Goal: Transaction & Acquisition: Purchase product/service

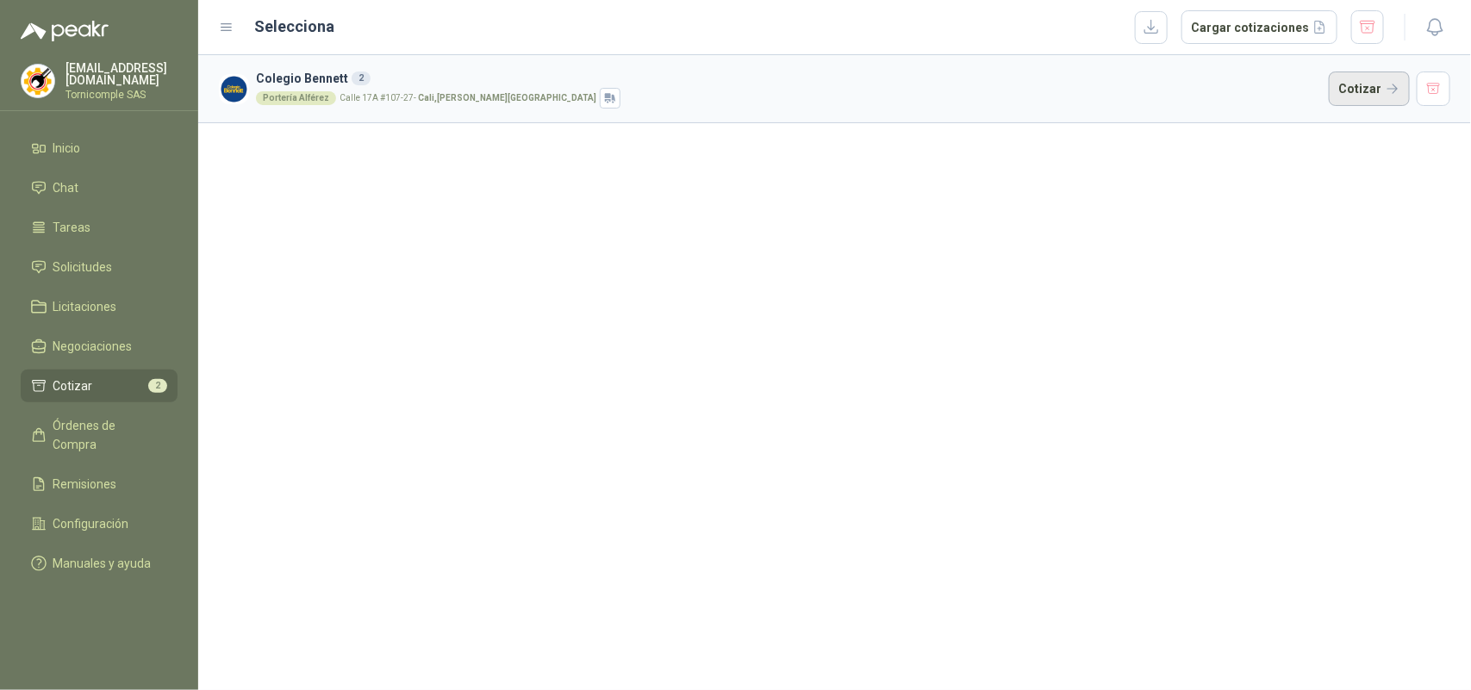
click at [1347, 88] on button "Cotizar" at bounding box center [1369, 89] width 81 height 34
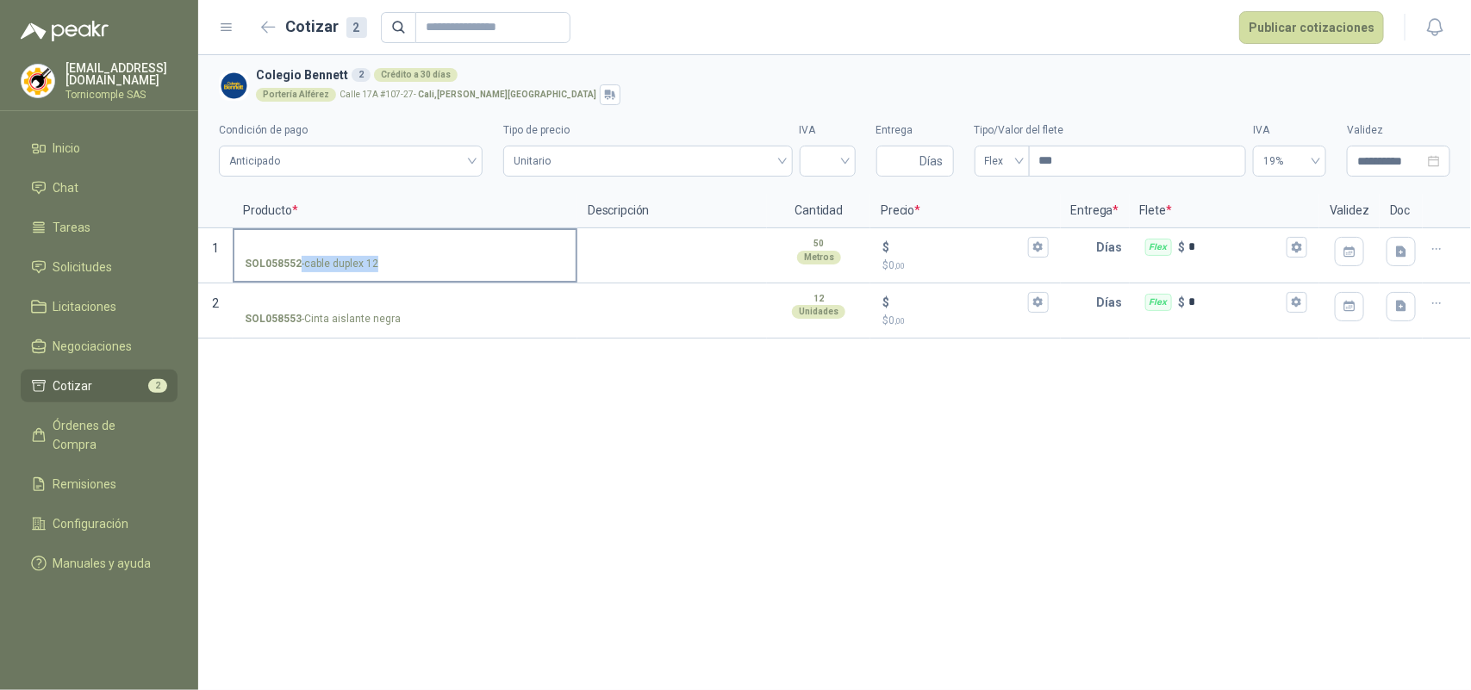
drag, startPoint x: 303, startPoint y: 269, endPoint x: 401, endPoint y: 273, distance: 97.5
click at [401, 273] on label "SOL058552 - cable duplex 12" at bounding box center [404, 254] width 341 height 49
click at [1444, 246] on button "button" at bounding box center [1437, 249] width 28 height 28
click at [1373, 202] on button "Eliminar cotización" at bounding box center [1375, 208] width 130 height 28
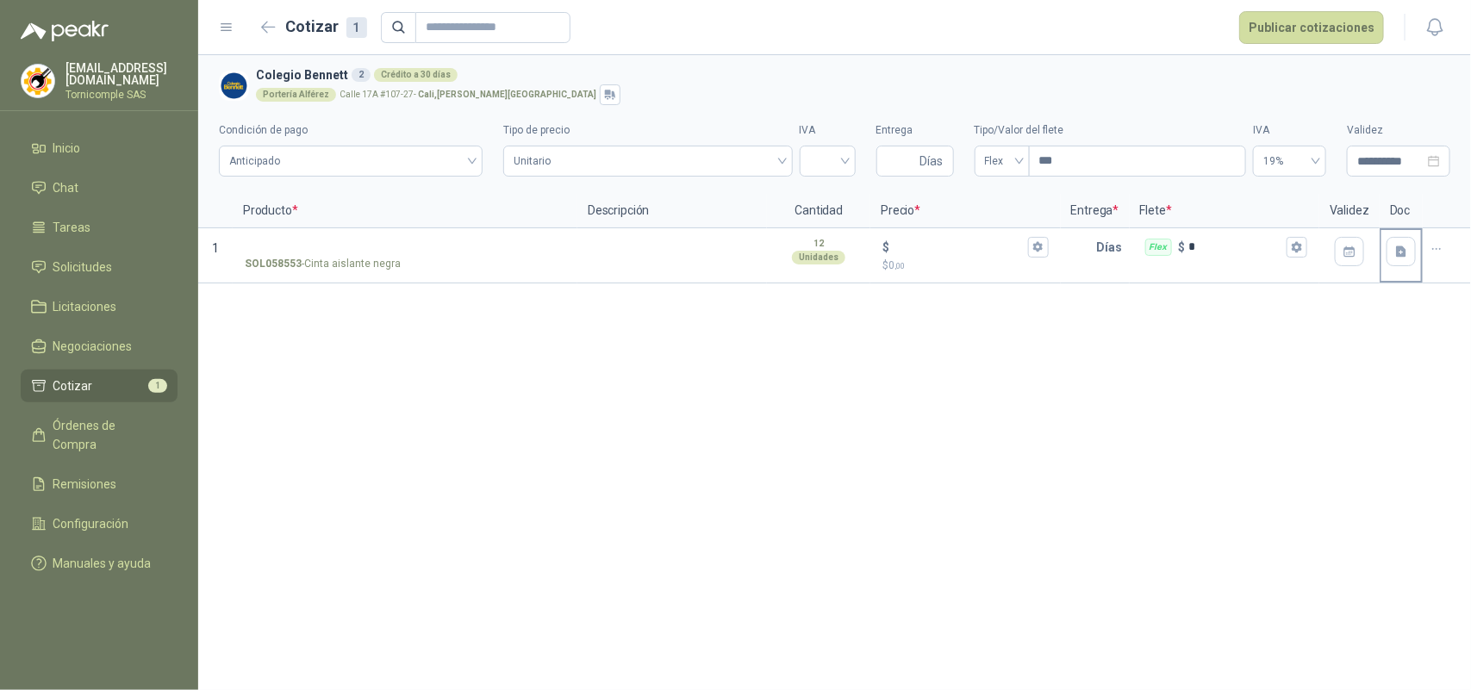
click at [1420, 251] on div at bounding box center [1401, 251] width 40 height 43
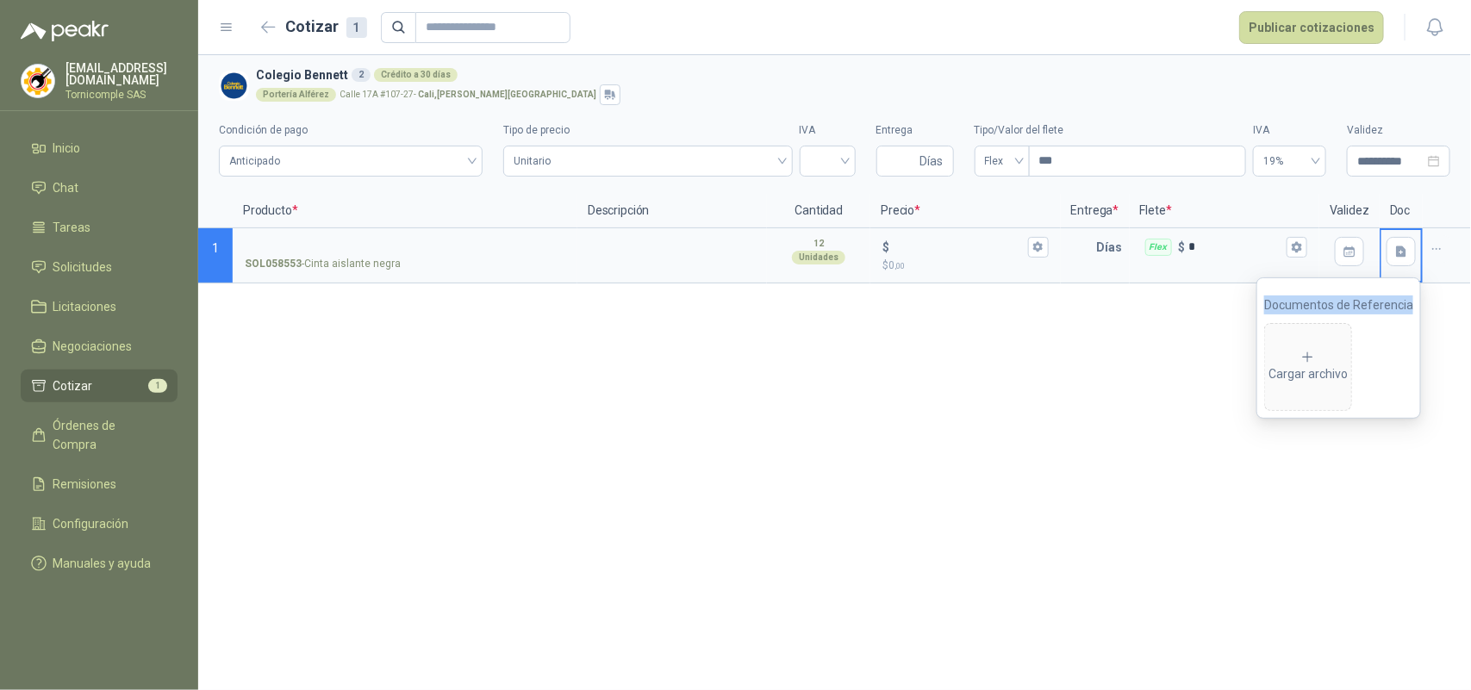
click at [1429, 254] on icon "button" at bounding box center [1436, 249] width 15 height 15
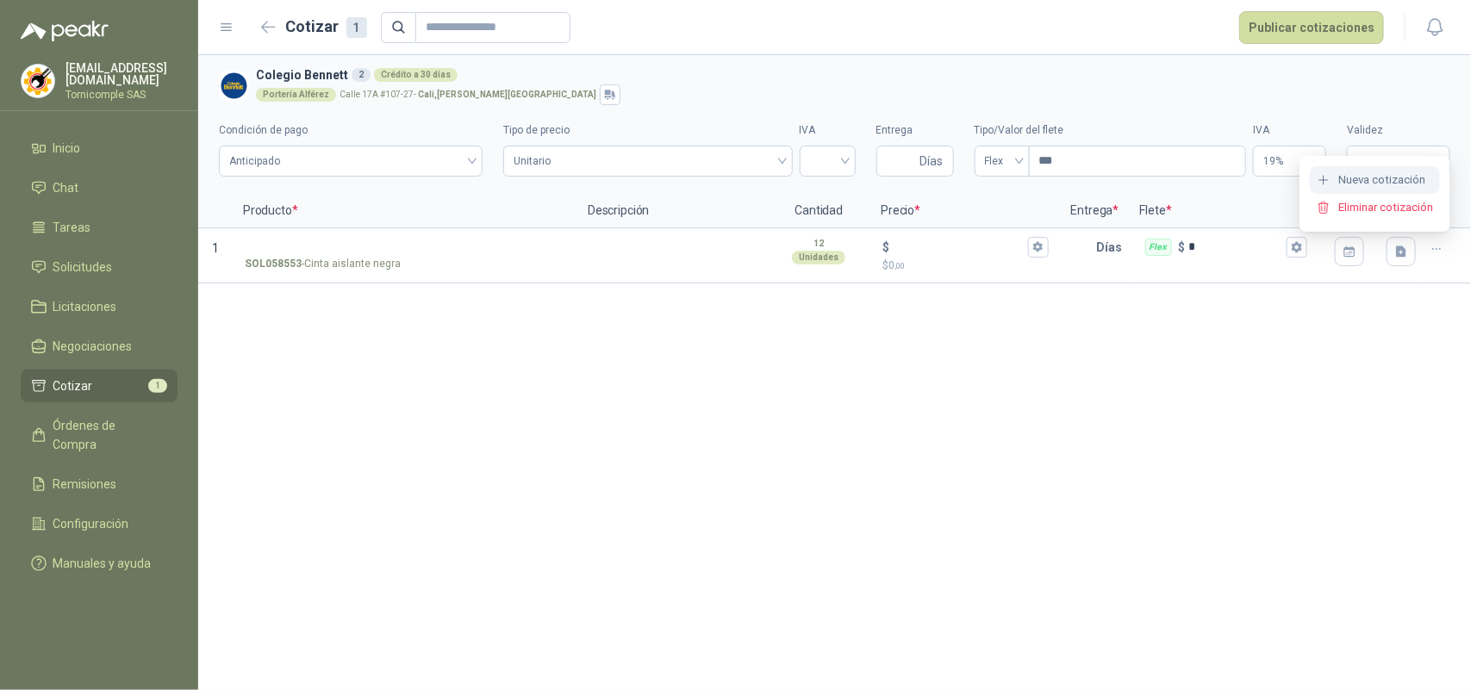
click at [1311, 192] on button "Nueva cotización" at bounding box center [1375, 180] width 130 height 28
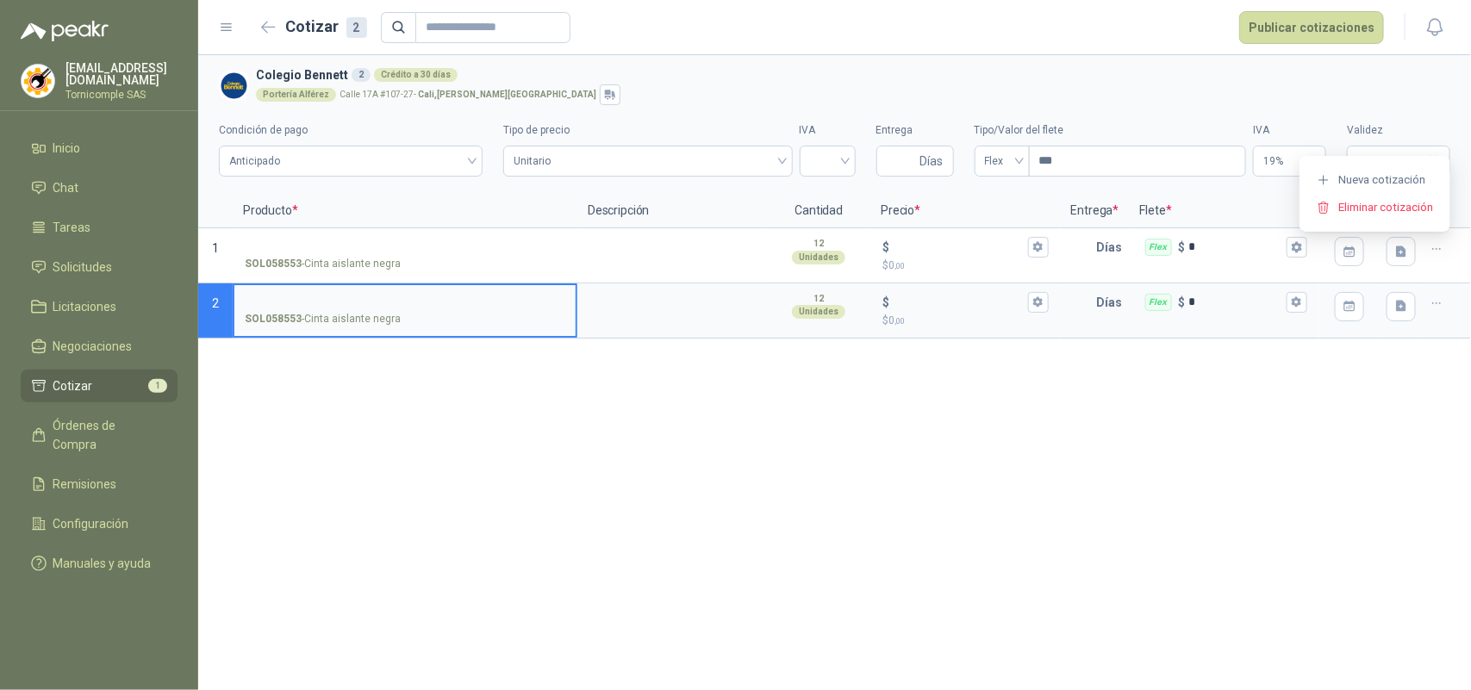
click at [1435, 294] on button "button" at bounding box center [1437, 304] width 28 height 28
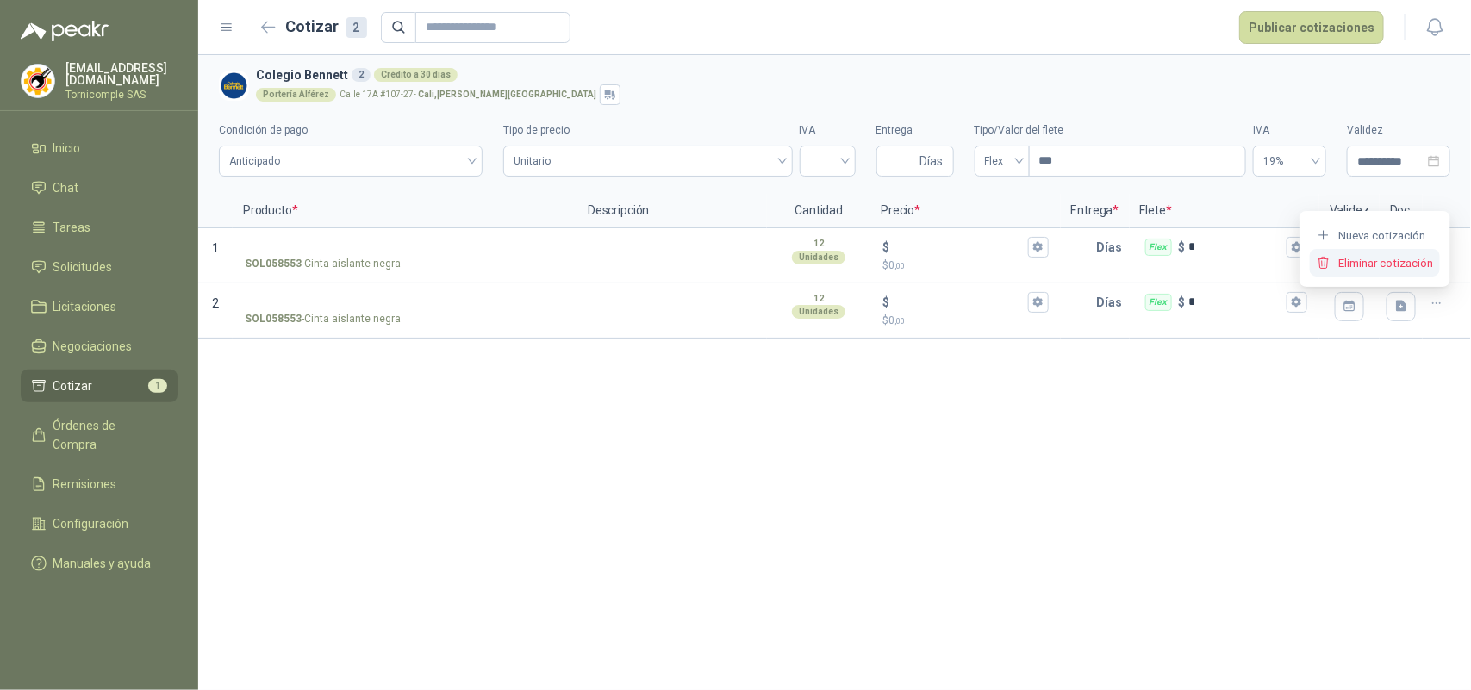
click at [1398, 265] on button "Eliminar cotización" at bounding box center [1375, 263] width 130 height 28
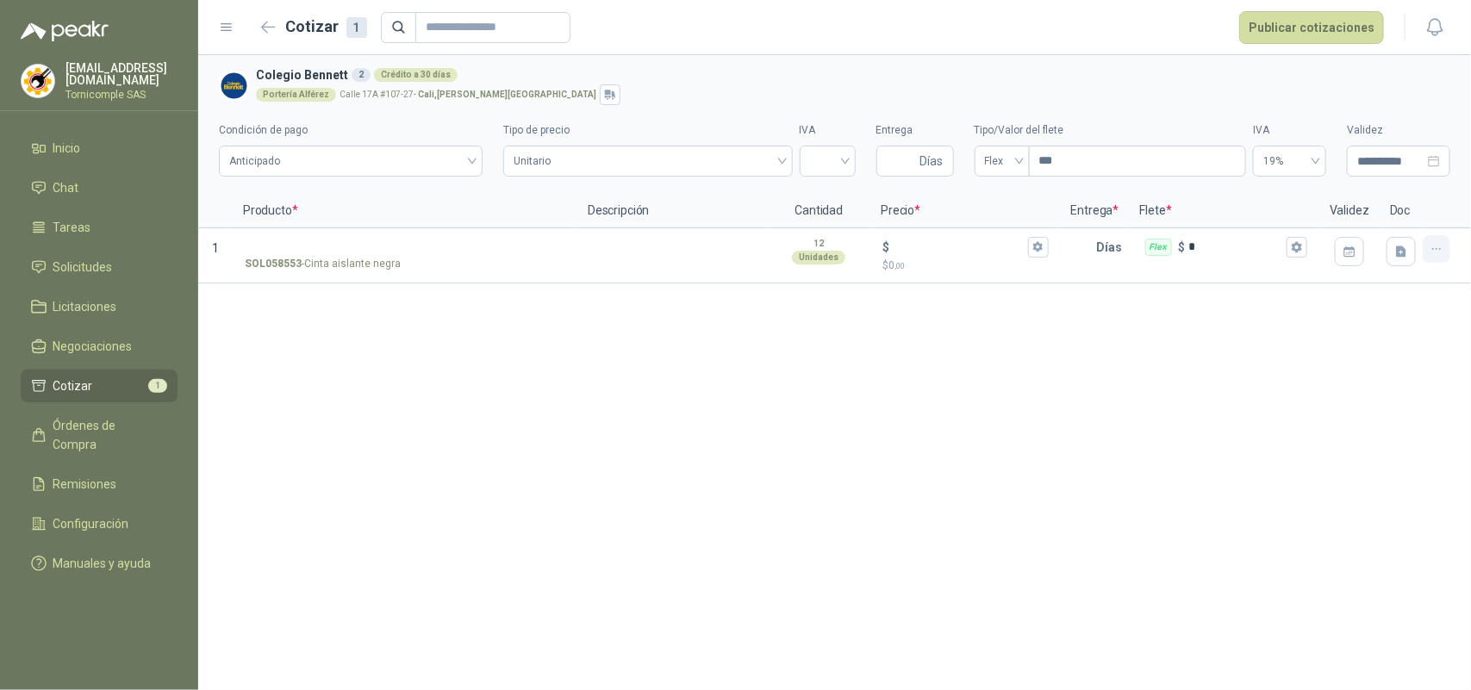
click at [1436, 254] on icon "button" at bounding box center [1436, 249] width 15 height 15
drag, startPoint x: 1367, startPoint y: 209, endPoint x: 1332, endPoint y: 209, distance: 34.5
click at [1366, 209] on button "Eliminar cotización" at bounding box center [1375, 208] width 130 height 28
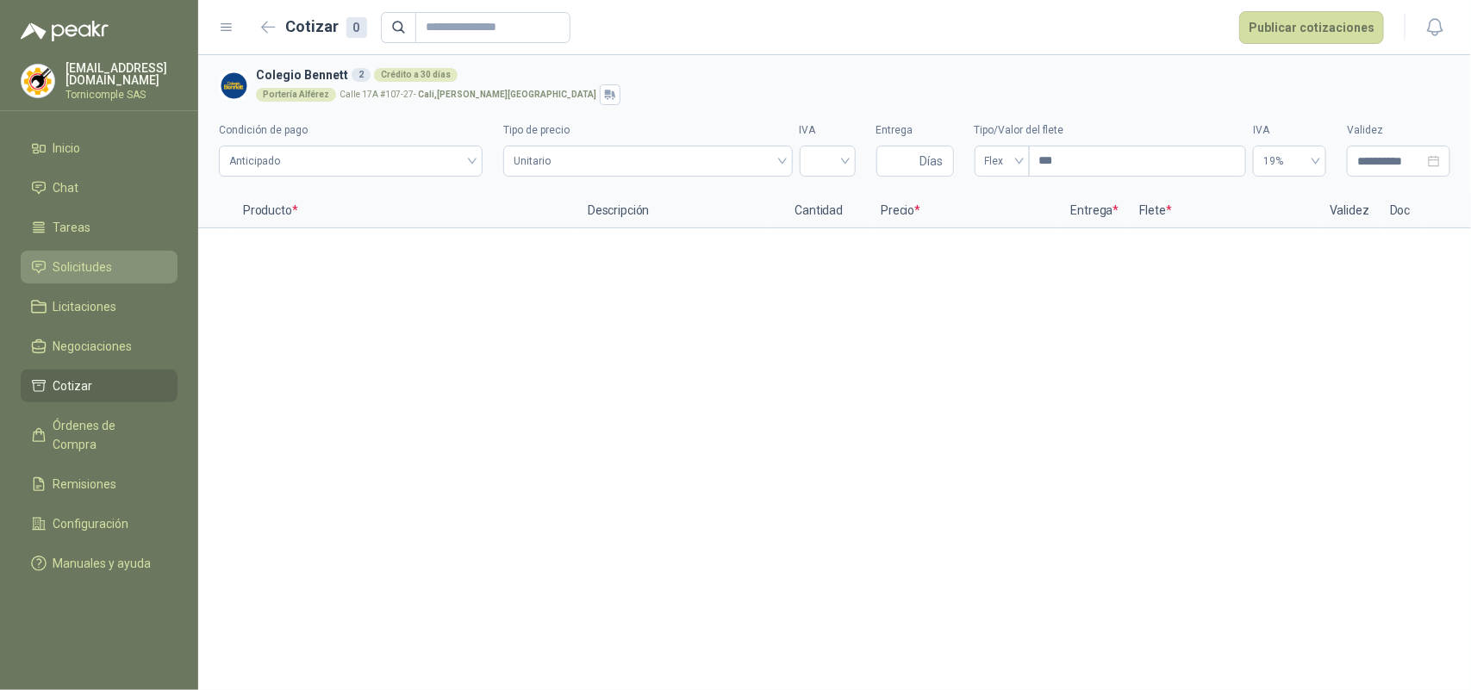
click at [100, 263] on span "Solicitudes" at bounding box center [82, 267] width 59 height 19
drag, startPoint x: 100, startPoint y: 263, endPoint x: 153, endPoint y: 65, distance: 205.2
click at [99, 260] on span "Solicitudes" at bounding box center [82, 267] width 59 height 19
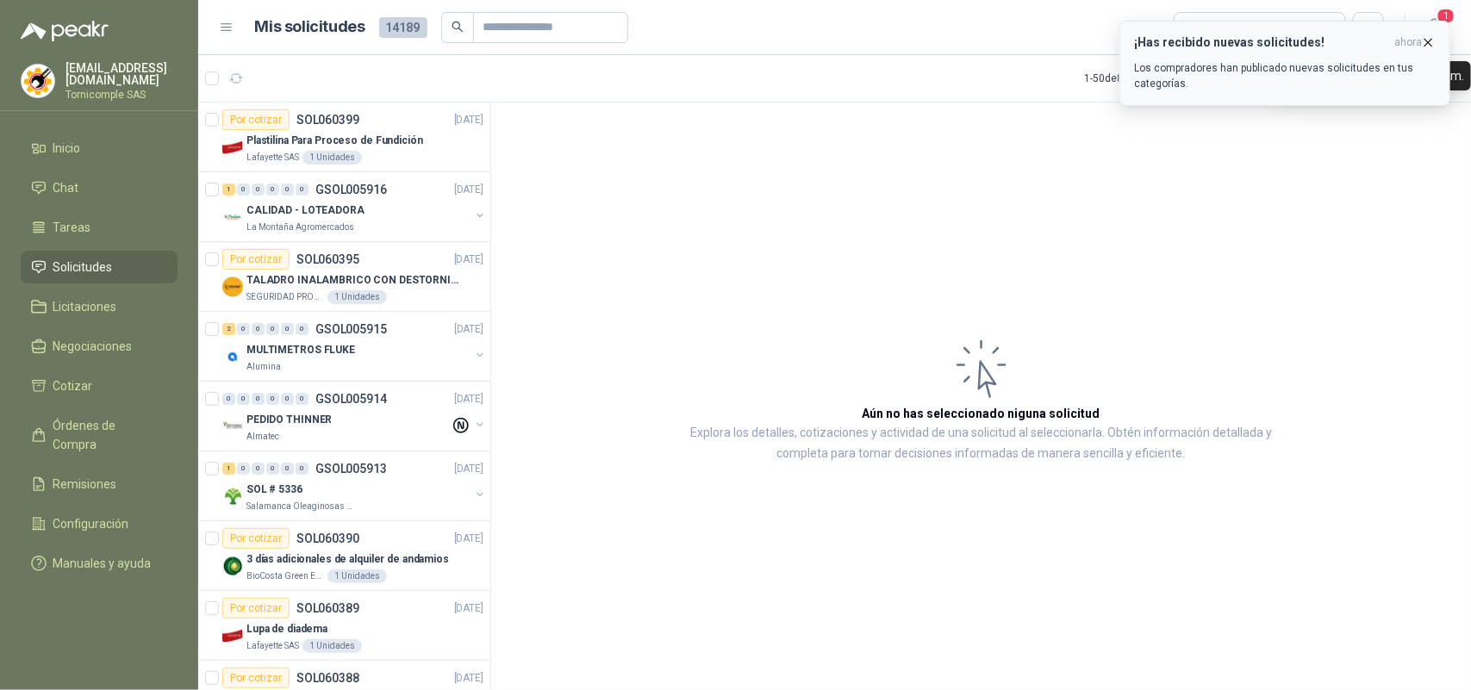
click at [1424, 41] on icon "button" at bounding box center [1428, 42] width 15 height 15
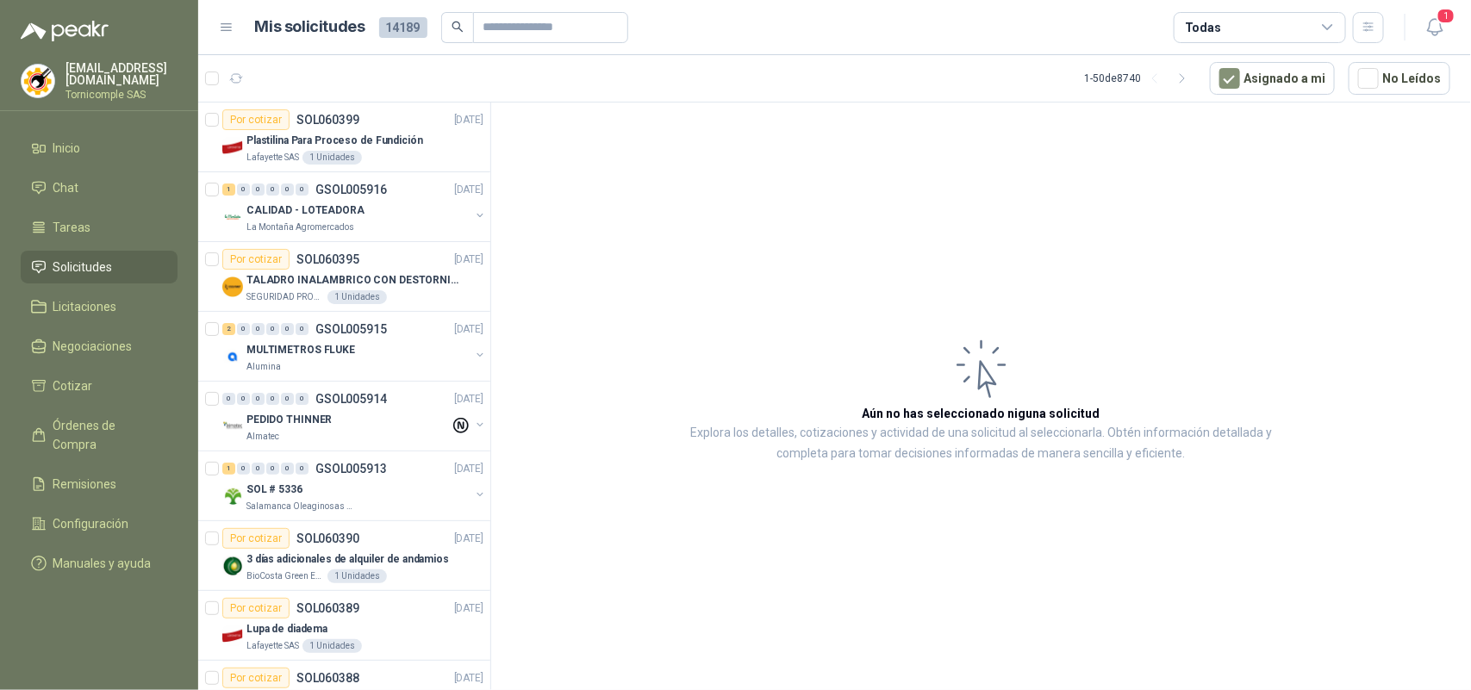
click at [1429, 36] on icon "button" at bounding box center [1435, 27] width 22 height 22
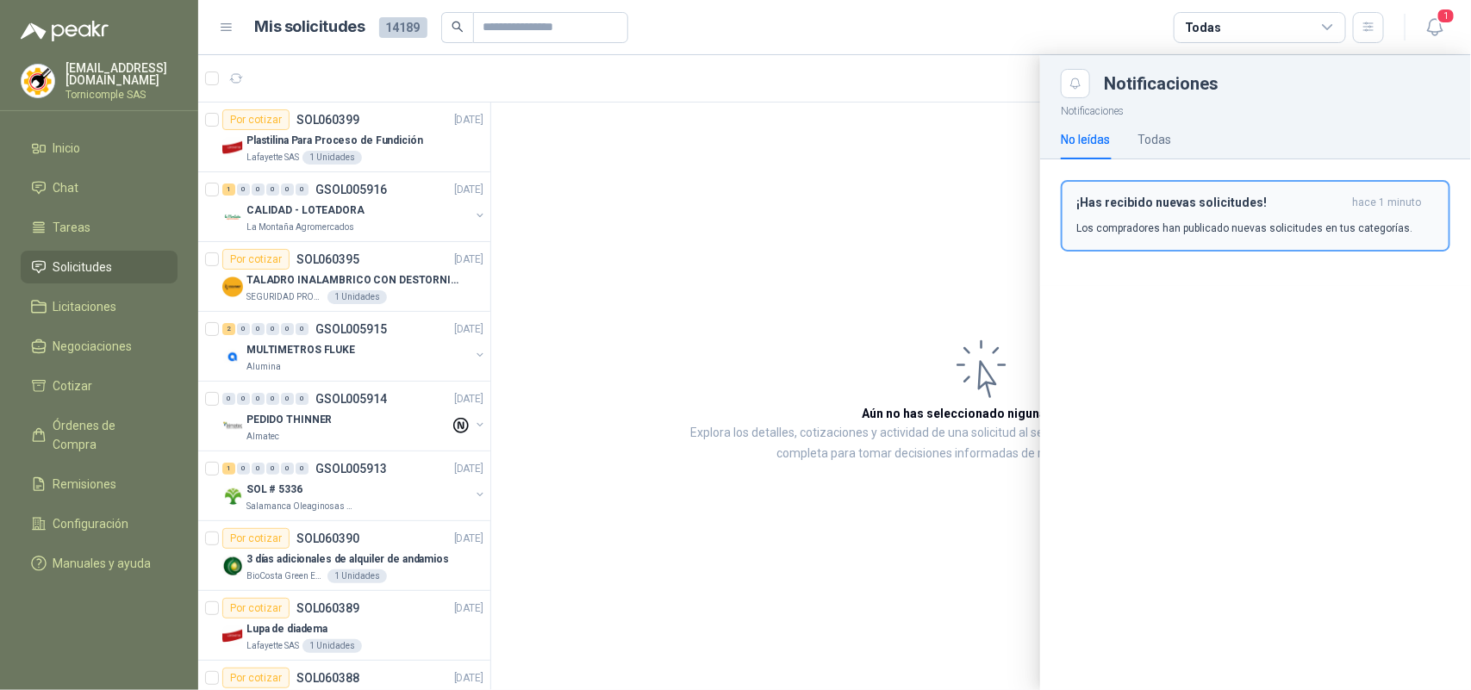
click at [1282, 221] on p "Los compradores han publicado nuevas solicitudes en tus categorías." at bounding box center [1244, 229] width 336 height 16
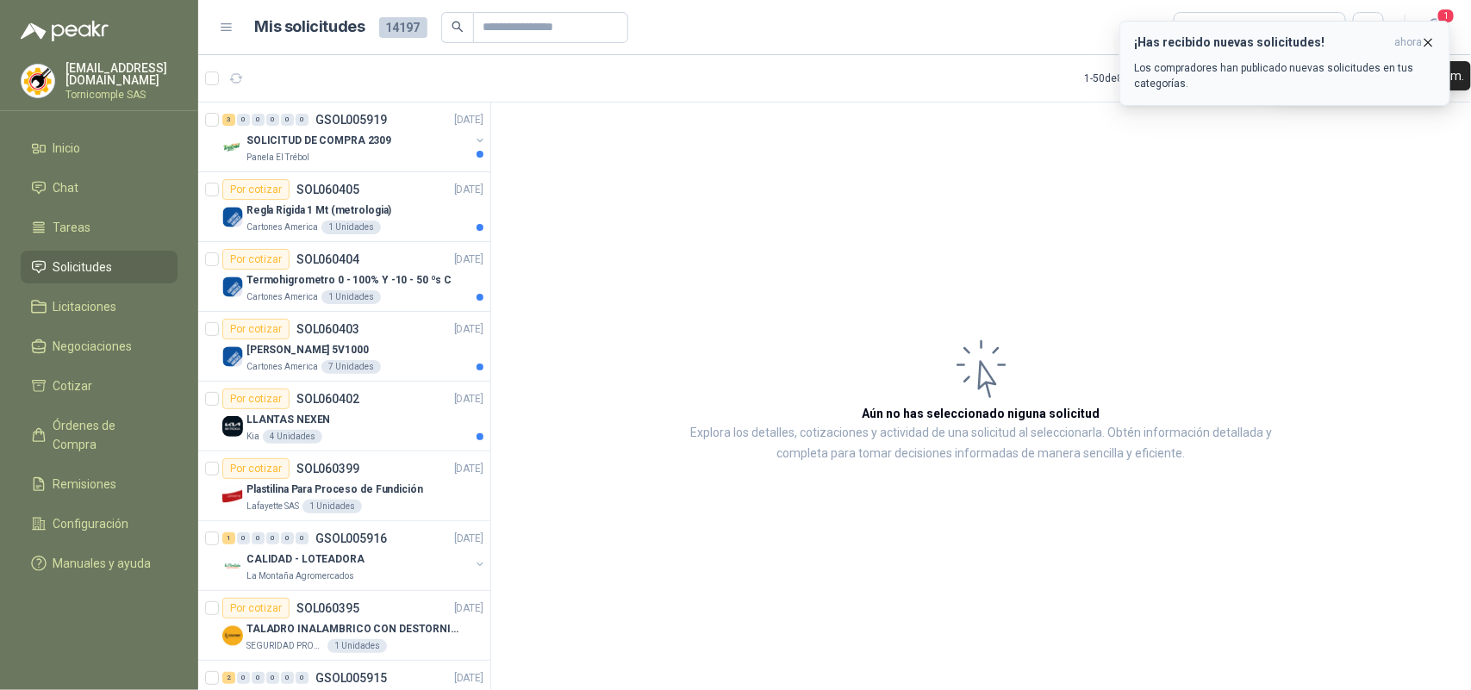
click at [1437, 43] on button "¡Has recibido nuevas solicitudes! ahora Los compradores han publicado nuevas so…" at bounding box center [1284, 63] width 331 height 85
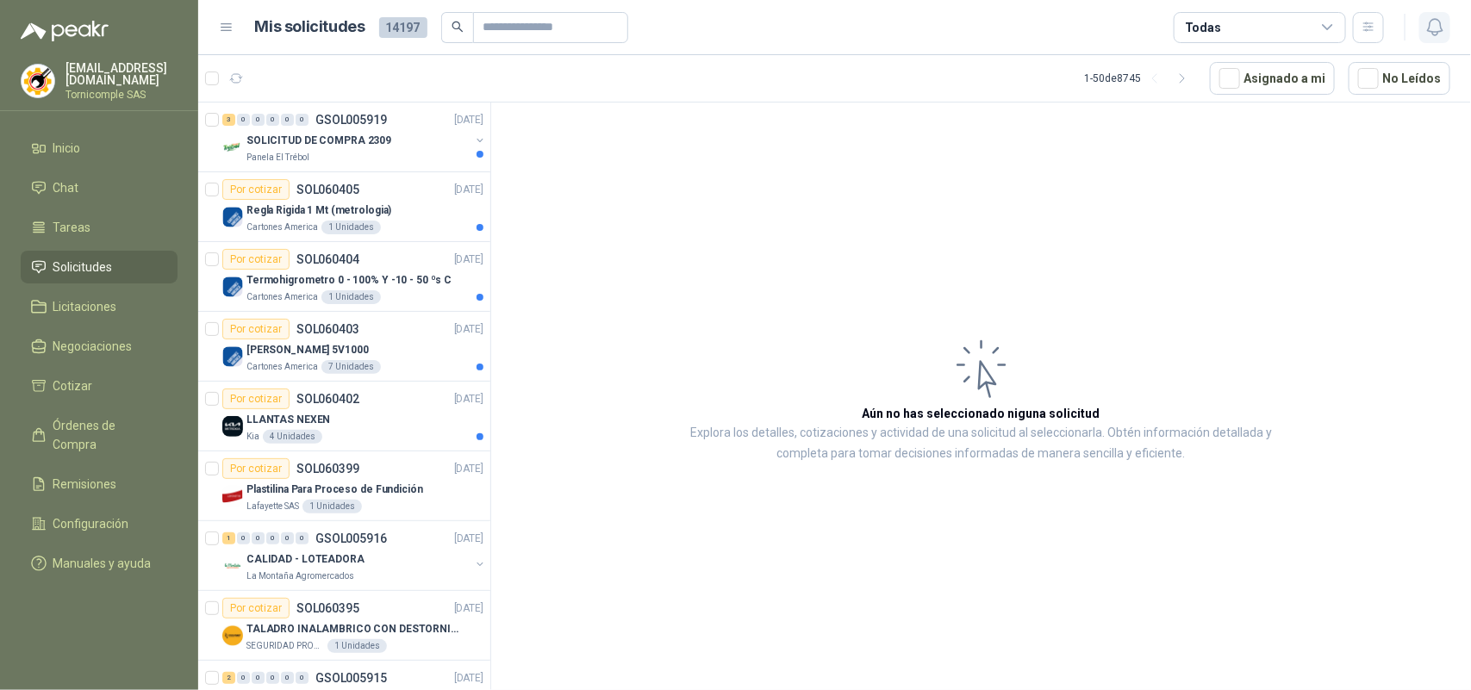
click at [1437, 34] on icon "button" at bounding box center [1435, 27] width 22 height 22
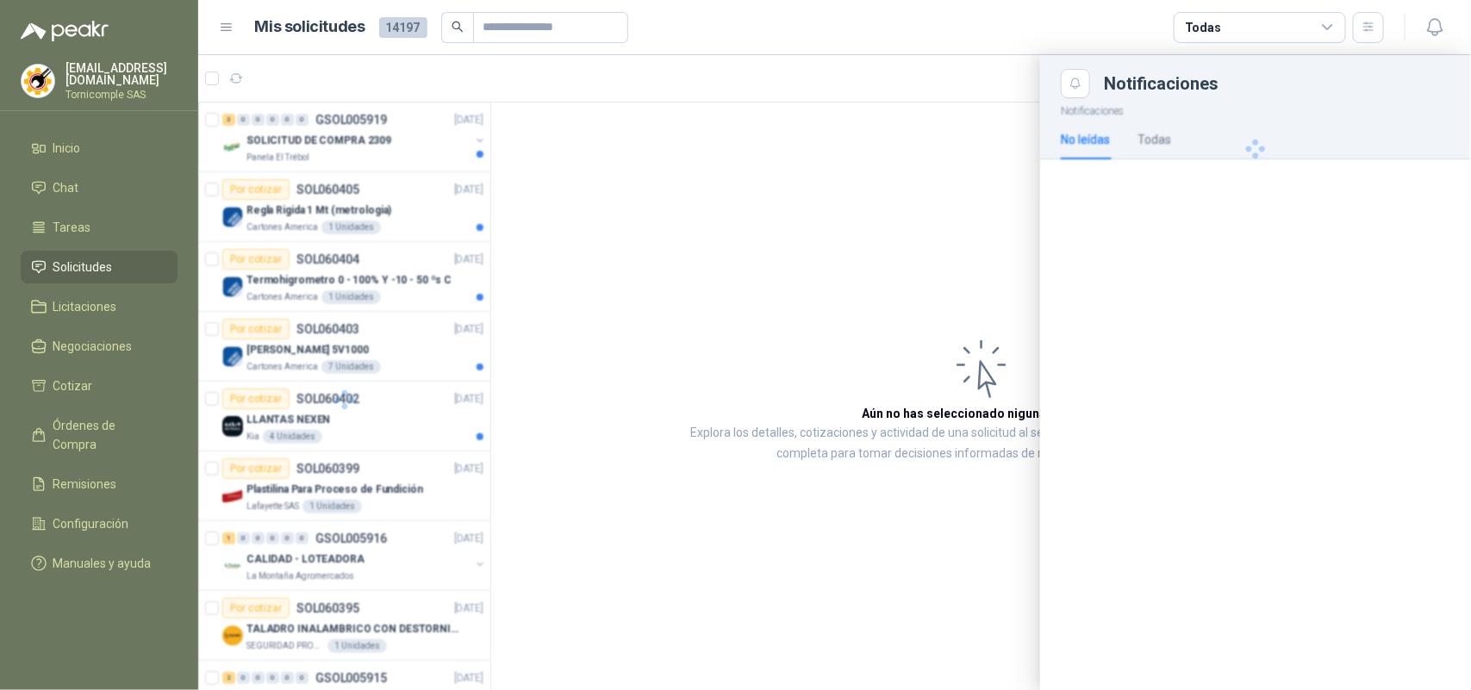
click at [329, 440] on div at bounding box center [344, 400] width 293 height 594
drag, startPoint x: 329, startPoint y: 440, endPoint x: 328, endPoint y: 428, distance: 12.1
click at [328, 435] on div at bounding box center [344, 400] width 293 height 594
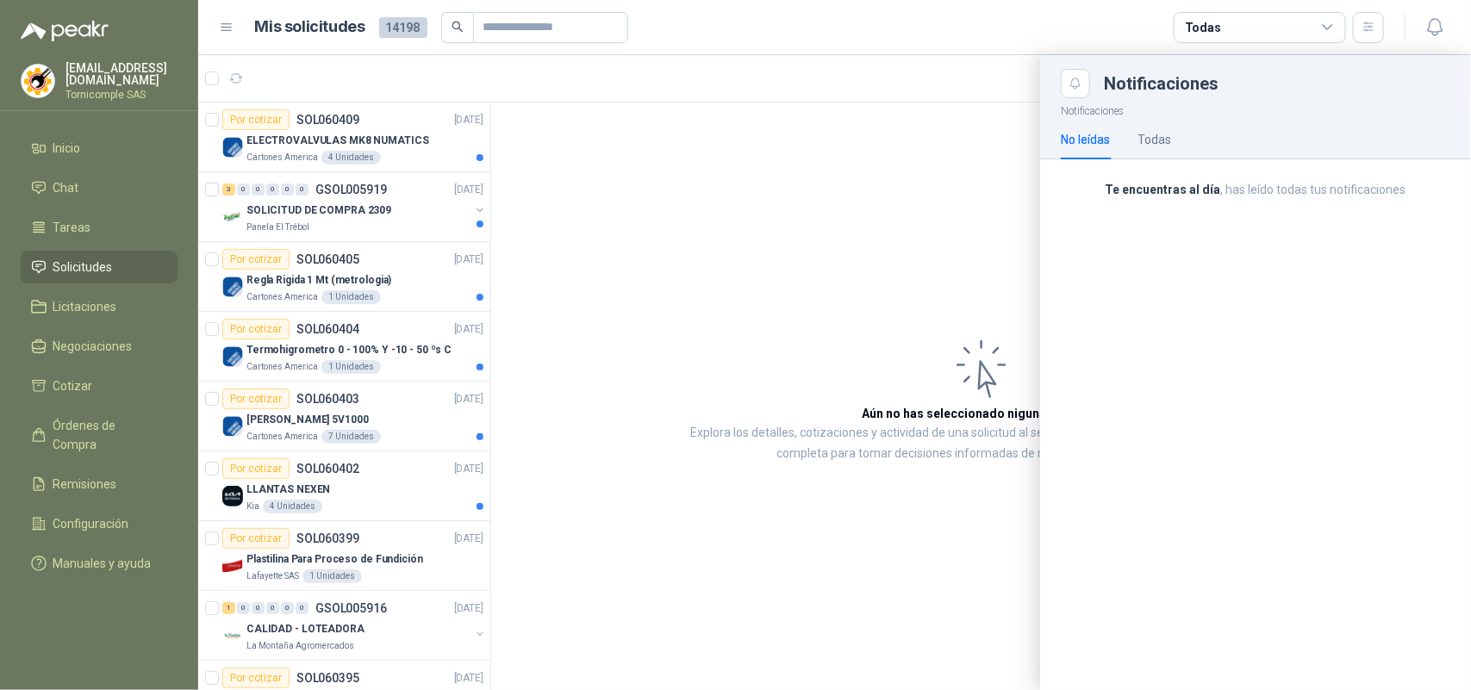
click at [328, 428] on div at bounding box center [834, 372] width 1273 height 635
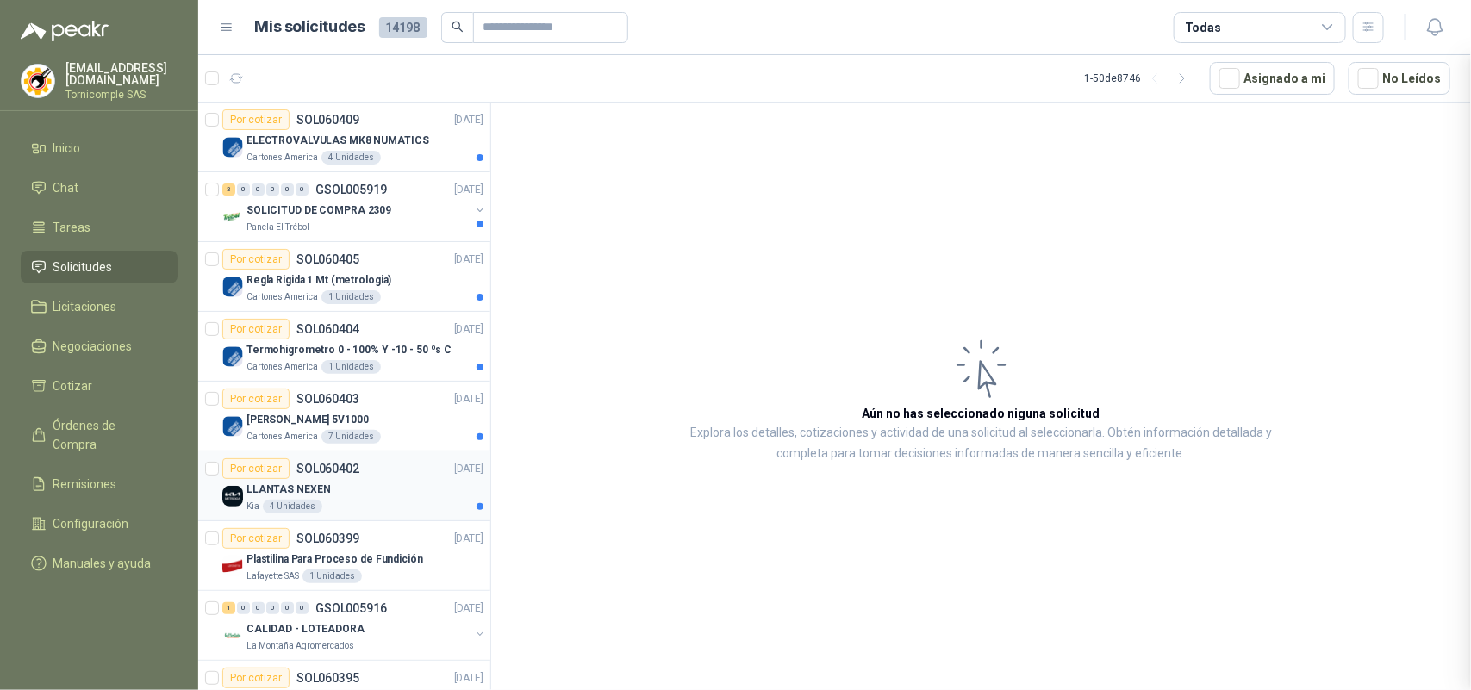
drag, startPoint x: 327, startPoint y: 425, endPoint x: 327, endPoint y: 457, distance: 31.9
drag, startPoint x: 327, startPoint y: 471, endPoint x: 333, endPoint y: 364, distance: 107.9
click at [327, 470] on p "SOL060402" at bounding box center [327, 469] width 63 height 12
